Goal: Task Accomplishment & Management: Manage account settings

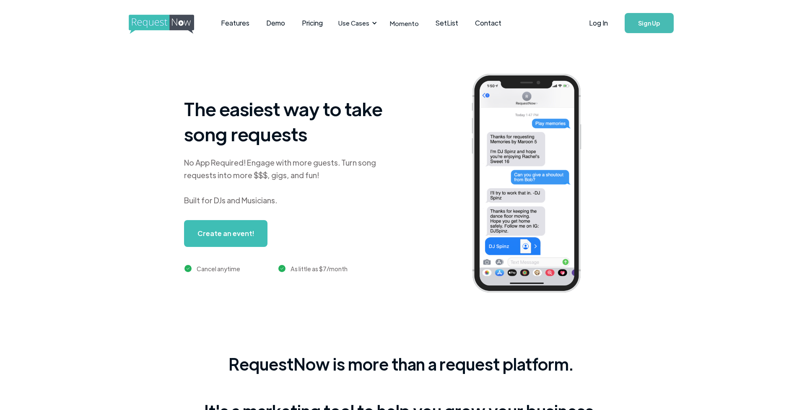
click at [606, 25] on link "Log In" at bounding box center [598, 22] width 36 height 29
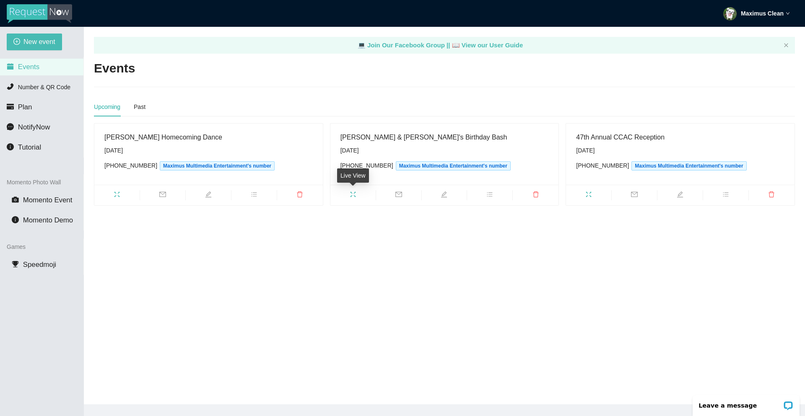
click at [356, 195] on icon "fullscreen" at bounding box center [352, 194] width 7 height 7
click at [40, 67] on li "Events" at bounding box center [41, 67] width 83 height 17
click at [136, 105] on div "Past" at bounding box center [140, 106] width 12 height 9
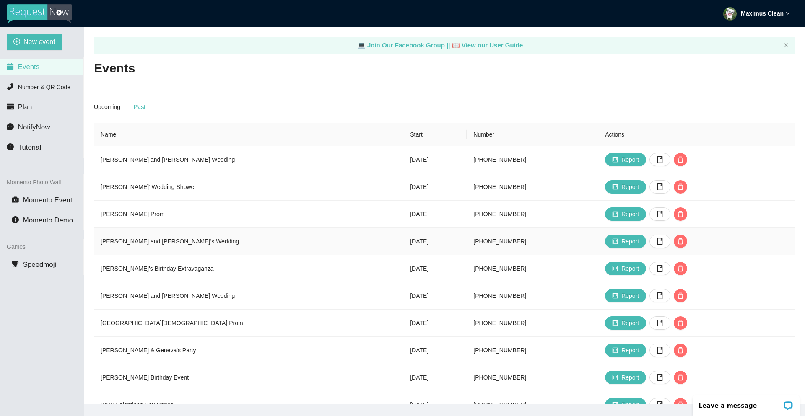
scroll to position [57, 0]
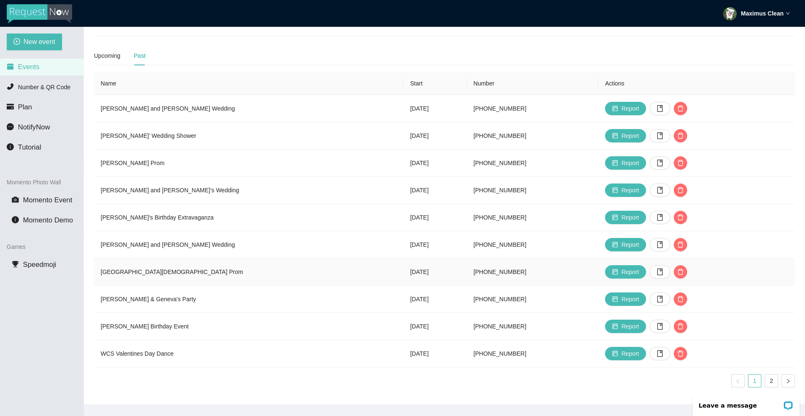
click at [168, 266] on td "[GEOGRAPHIC_DATA][DEMOGRAPHIC_DATA] Prom" at bounding box center [248, 272] width 309 height 27
click at [656, 269] on icon "book" at bounding box center [659, 272] width 7 height 7
